Goal: Complete application form

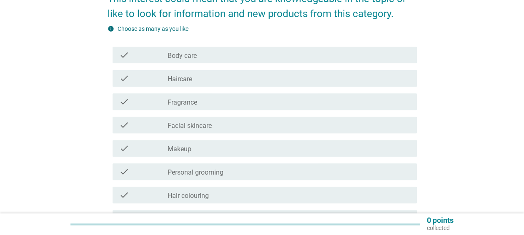
scroll to position [125, 0]
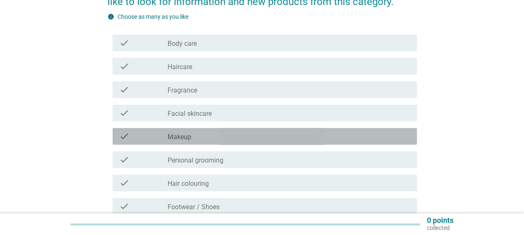
click at [273, 131] on div "check_box_outline_blank Makeup" at bounding box center [289, 136] width 243 height 10
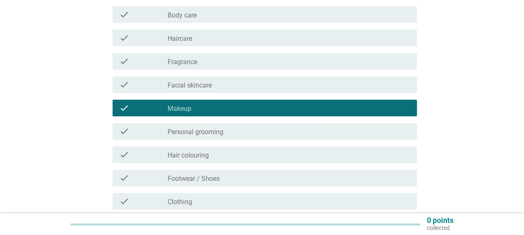
scroll to position [167, 0]
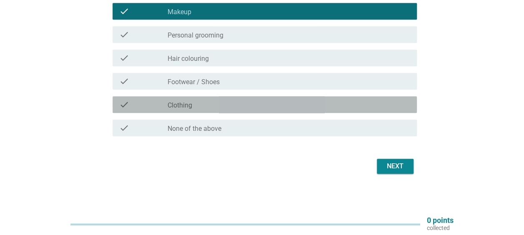
click at [272, 105] on div "check_box_outline_blank Clothing" at bounding box center [289, 105] width 243 height 10
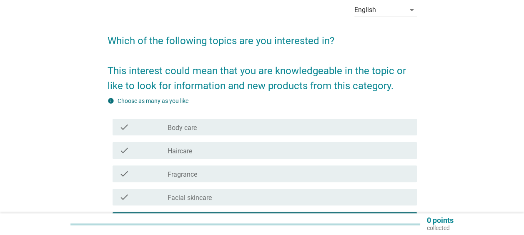
scroll to position [83, 0]
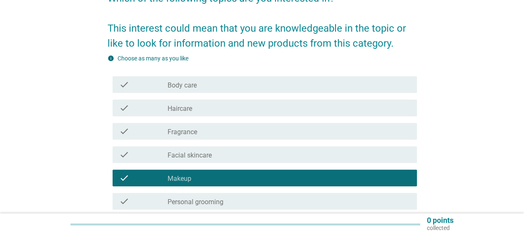
click at [287, 86] on div "check_box_outline_blank Body care" at bounding box center [289, 85] width 243 height 10
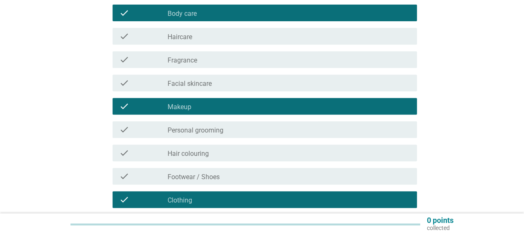
scroll to position [209, 0]
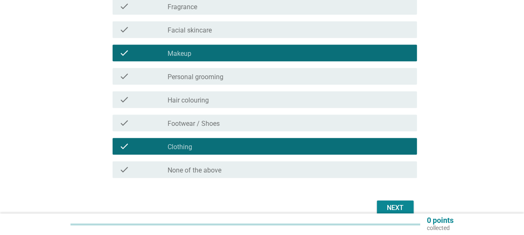
drag, startPoint x: 303, startPoint y: 81, endPoint x: 316, endPoint y: 86, distance: 14.2
click at [303, 81] on div "check_box_outline_blank Personal grooming" at bounding box center [289, 76] width 243 height 10
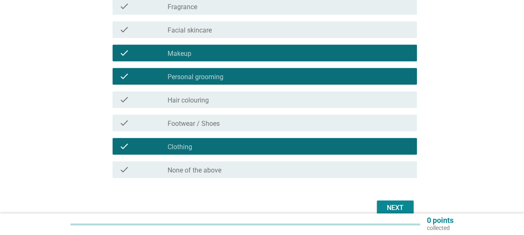
click at [398, 203] on div "Next" at bounding box center [395, 208] width 23 height 10
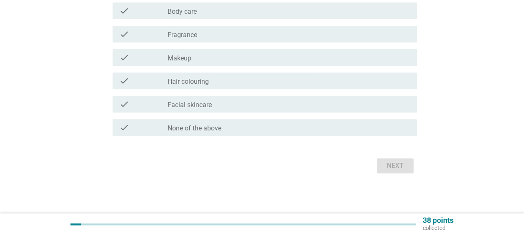
scroll to position [0, 0]
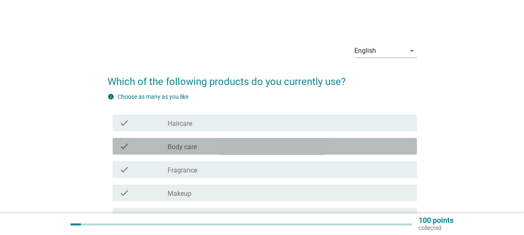
click at [247, 146] on div "check_box_outline_blank Body care" at bounding box center [289, 146] width 243 height 10
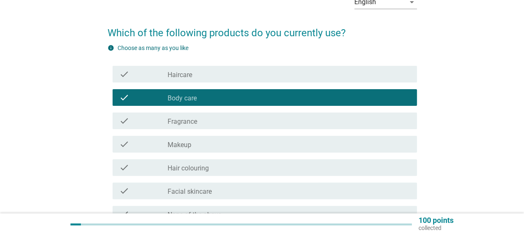
scroll to position [125, 0]
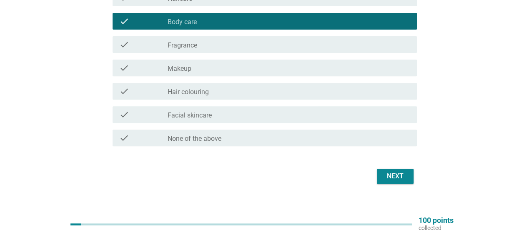
click at [239, 76] on div "check check_box_outline_blank Makeup" at bounding box center [263, 67] width 310 height 23
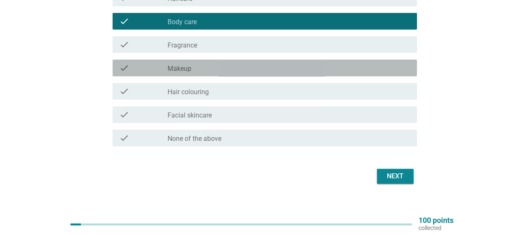
click at [244, 67] on div "check_box_outline_blank Makeup" at bounding box center [289, 68] width 243 height 10
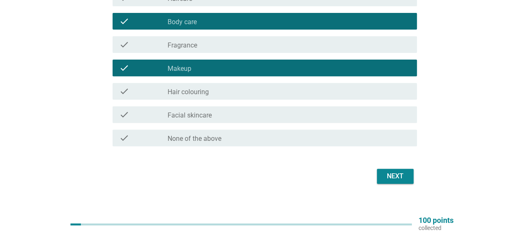
click at [262, 115] on div "check_box_outline_blank Facial skincare" at bounding box center [289, 115] width 243 height 10
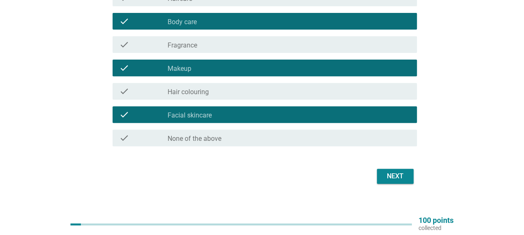
click at [409, 176] on button "Next" at bounding box center [395, 176] width 37 height 15
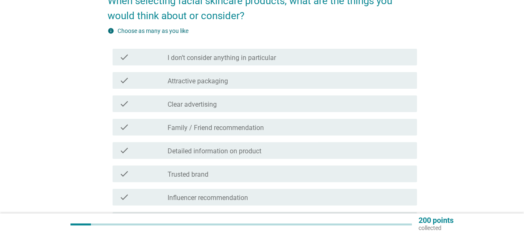
scroll to position [83, 0]
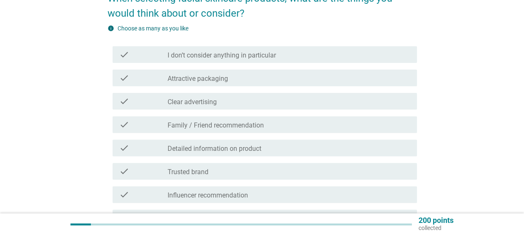
click at [284, 180] on div "check check_box_outline_blank Trusted brand" at bounding box center [263, 171] width 310 height 23
click at [349, 171] on div "check_box_outline_blank Trusted brand" at bounding box center [289, 171] width 243 height 10
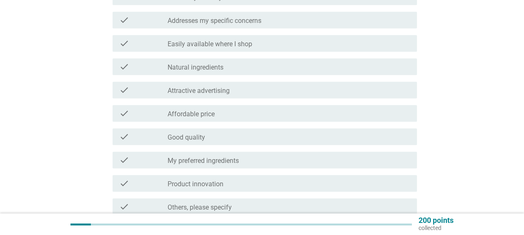
scroll to position [334, 0]
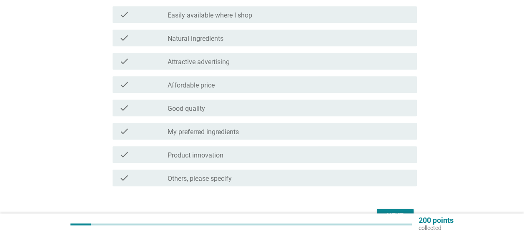
click at [308, 39] on div "check_box_outline_blank Natural ingredients" at bounding box center [289, 38] width 243 height 10
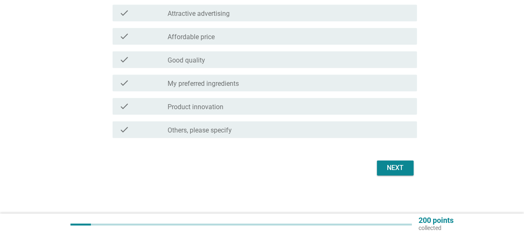
scroll to position [384, 0]
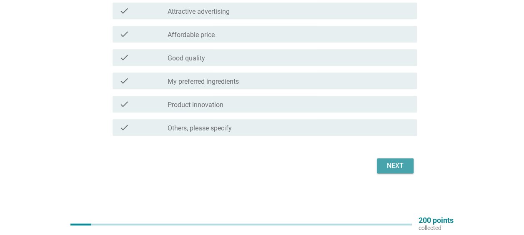
click at [389, 169] on div "Next" at bounding box center [395, 166] width 23 height 10
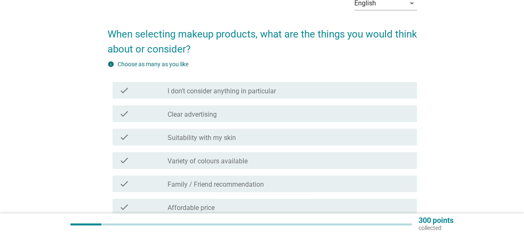
scroll to position [83, 0]
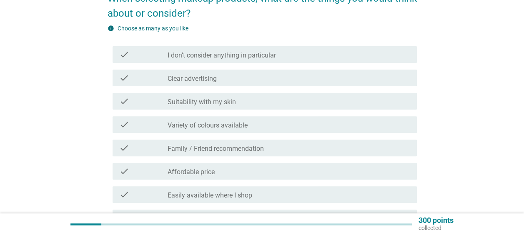
click at [374, 148] on div "check_box_outline_blank Family / Friend recommendation" at bounding box center [289, 148] width 243 height 10
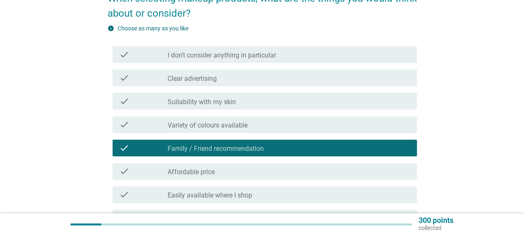
click at [371, 171] on div "check_box_outline_blank Affordable price" at bounding box center [289, 171] width 243 height 10
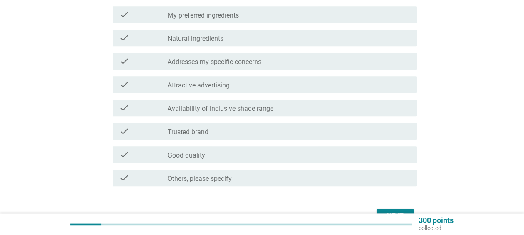
scroll to position [417, 0]
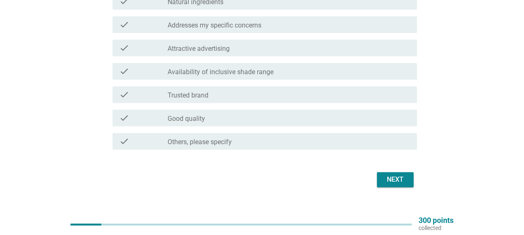
click at [355, 98] on div "check_box_outline_blank Trusted brand" at bounding box center [289, 95] width 243 height 10
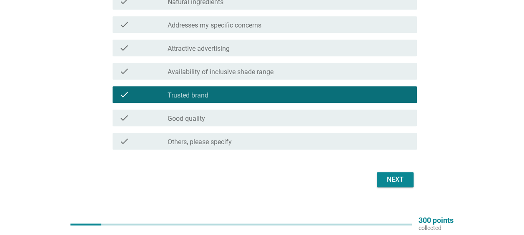
click at [405, 178] on div "Next" at bounding box center [395, 180] width 23 height 10
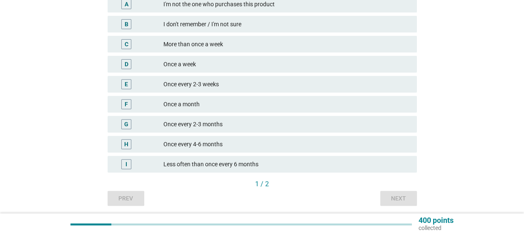
scroll to position [125, 0]
click at [367, 145] on div "Once every 4-6 months" at bounding box center [287, 144] width 247 height 10
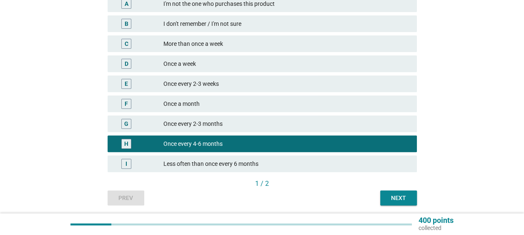
click at [403, 201] on div "Next" at bounding box center [398, 198] width 23 height 9
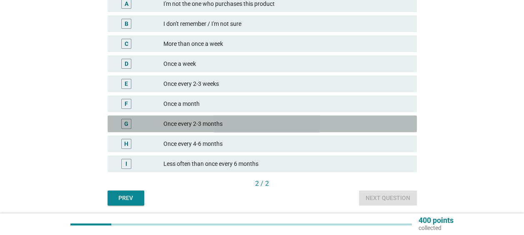
click at [354, 130] on div "G Once every 2-3 months" at bounding box center [263, 124] width 310 height 17
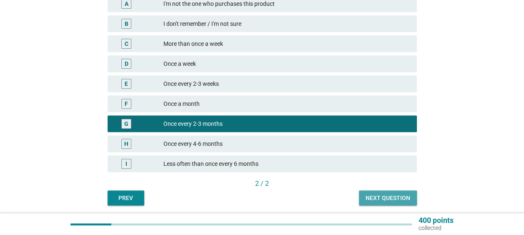
click at [387, 205] on button "Next question" at bounding box center [388, 198] width 58 height 15
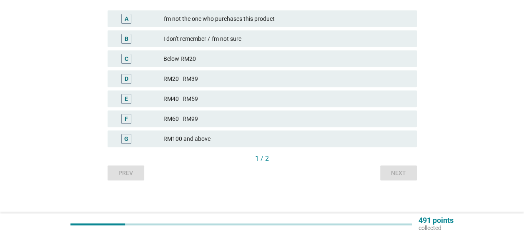
scroll to position [0, 0]
